Goal: Information Seeking & Learning: Learn about a topic

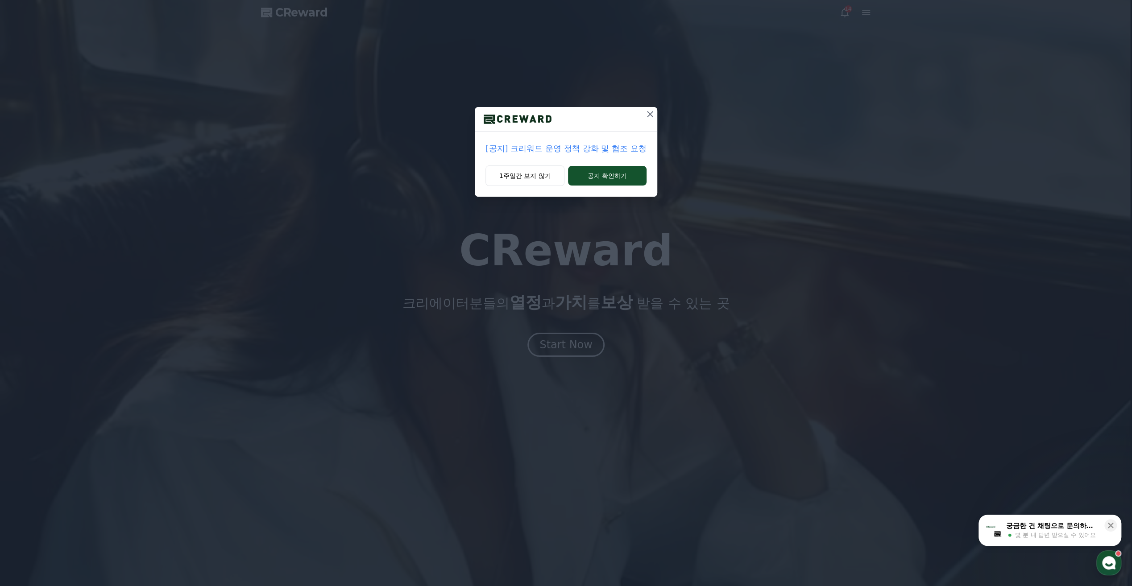
click at [546, 148] on p "[공지] 크리워드 운영 정책 강화 및 협조 요청" at bounding box center [565, 148] width 161 height 12
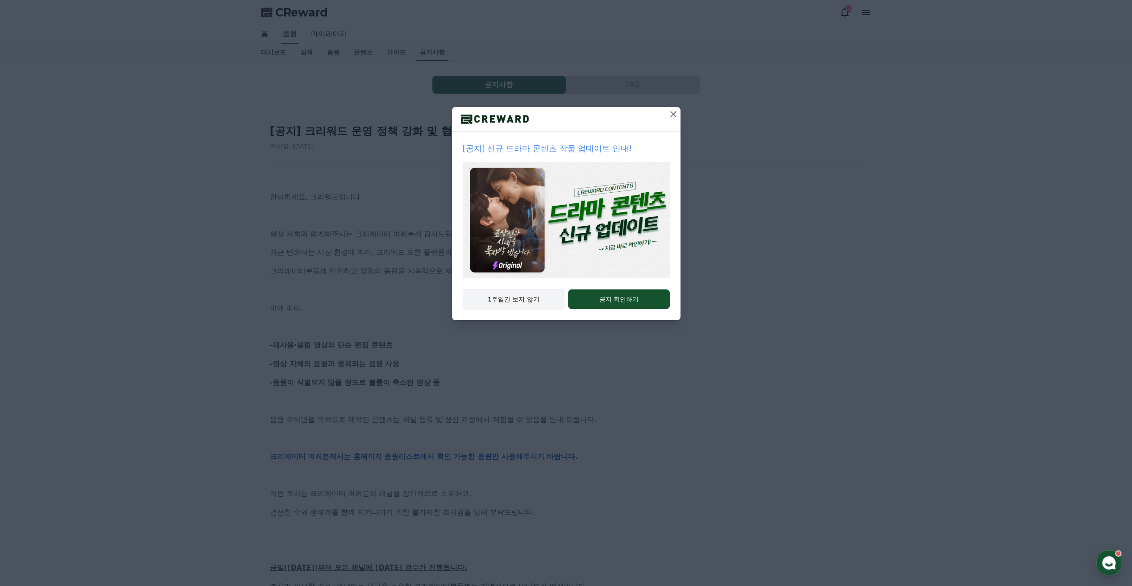
click at [540, 296] on button "1주일간 보지 않기" at bounding box center [514, 299] width 102 height 21
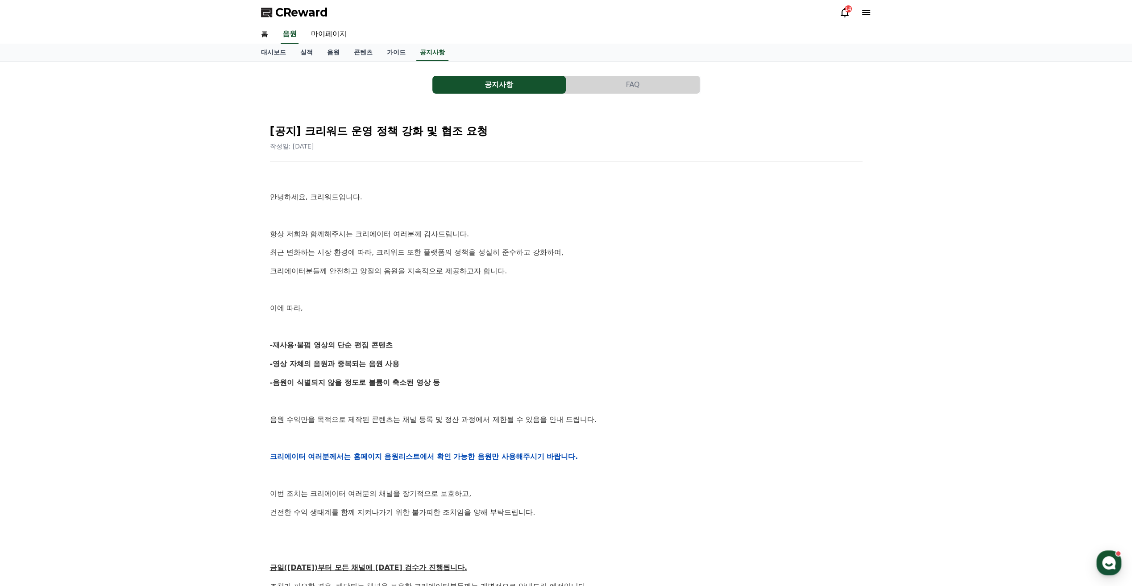
click at [358, 269] on p "크리에이터분들께 안전하고 양질의 음원을 지속적으로 제공하고자 합니다." at bounding box center [566, 271] width 592 height 12
click at [351, 307] on p "이에 따라," at bounding box center [566, 308] width 592 height 12
click at [333, 53] on link "음원" at bounding box center [333, 52] width 27 height 17
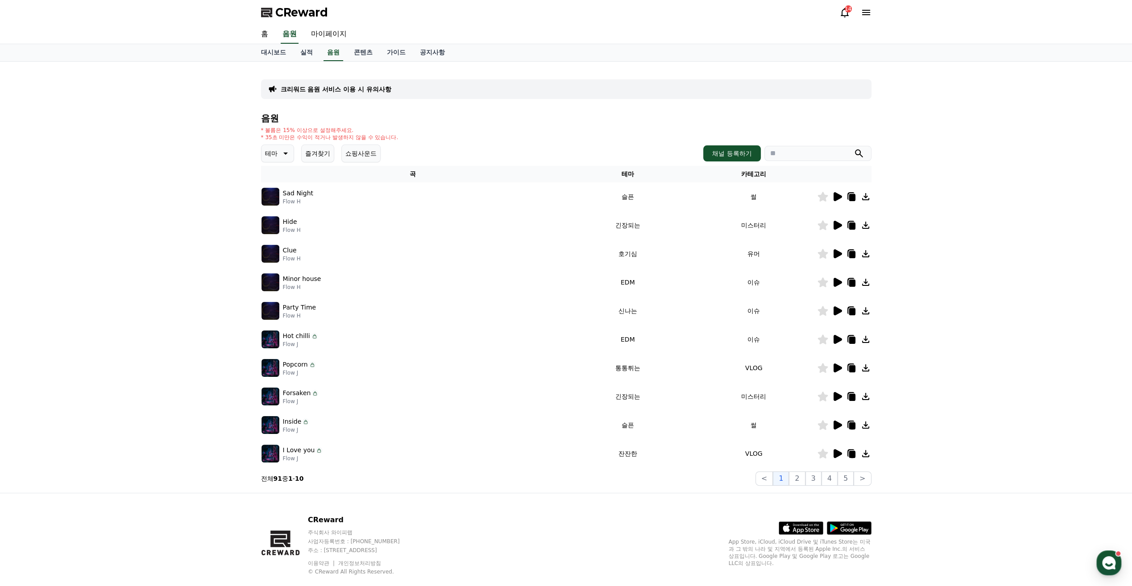
click at [270, 197] on img at bounding box center [270, 197] width 18 height 18
click at [837, 193] on icon at bounding box center [837, 196] width 8 height 9
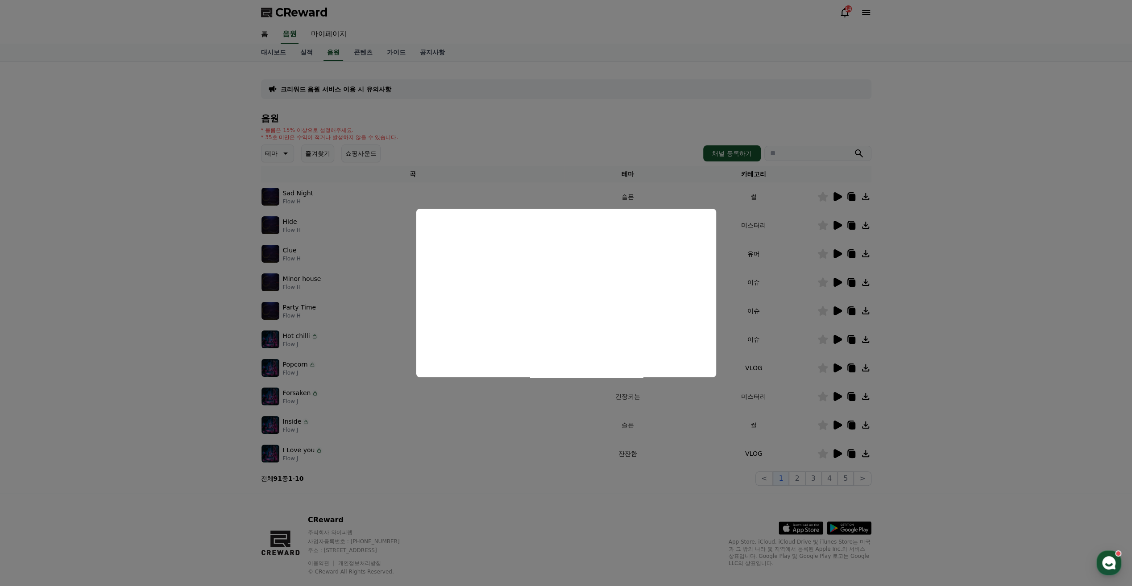
click at [752, 267] on button "close modal" at bounding box center [566, 293] width 1132 height 586
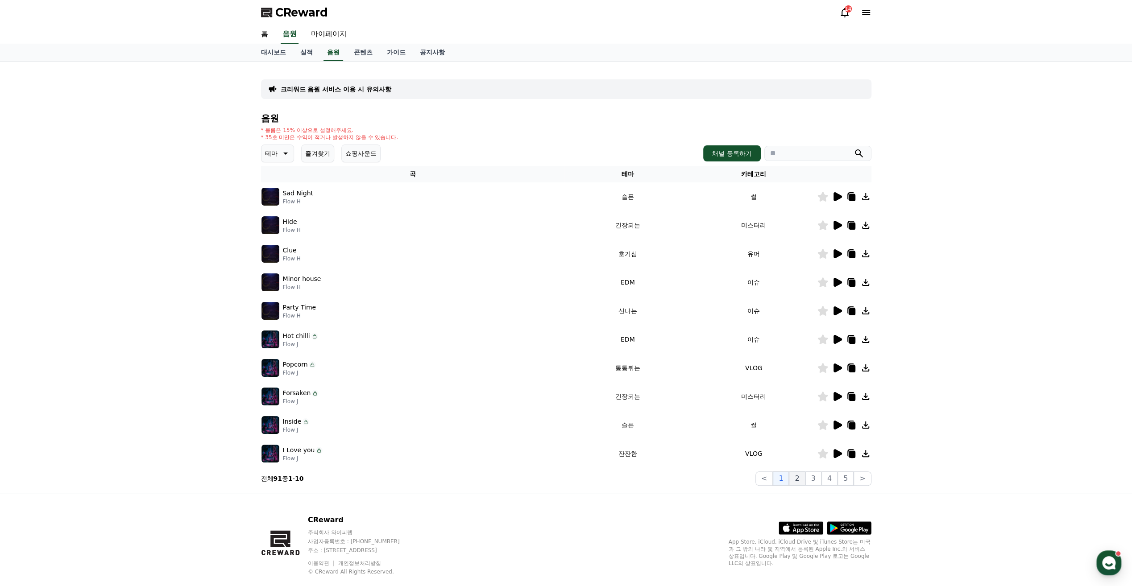
click at [801, 476] on button "2" at bounding box center [797, 478] width 16 height 14
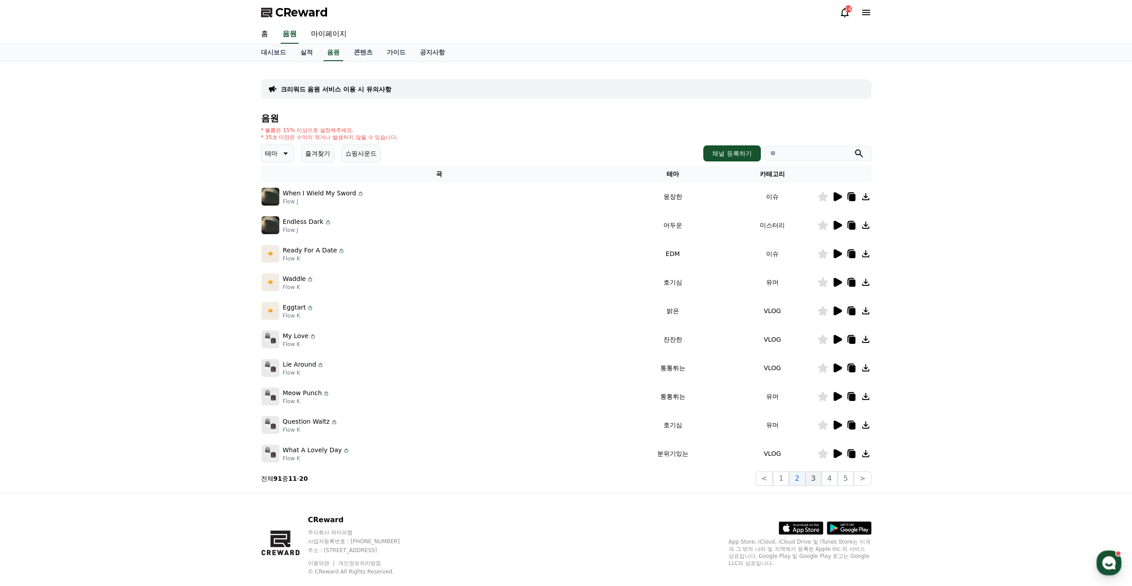
click at [819, 479] on button "3" at bounding box center [813, 478] width 16 height 14
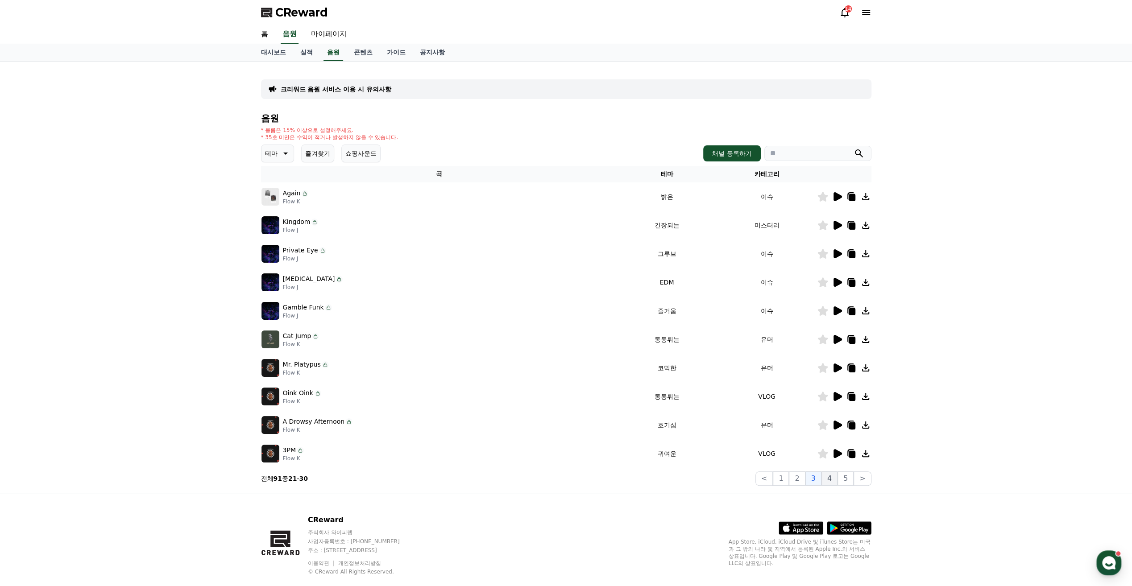
click at [830, 479] on button "4" at bounding box center [829, 478] width 16 height 14
